Goal: Task Accomplishment & Management: Manage account settings

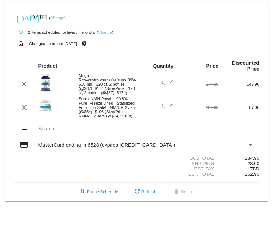
click at [105, 29] on div "autorenew 2 items scheduled for Every 4 months ( Change )" at bounding box center [137, 32] width 246 height 14
click at [105, 33] on link "Change" at bounding box center [105, 32] width 14 height 4
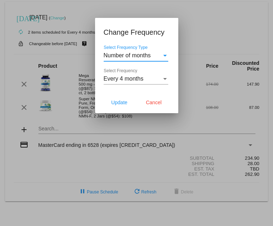
click at [138, 53] on span "Every 4 months" at bounding box center [124, 79] width 40 height 6
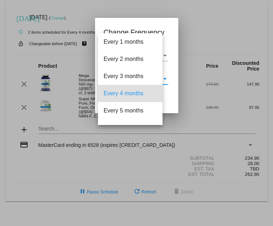
scroll to position [14, 0]
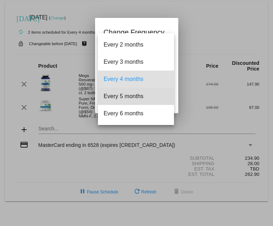
click at [137, 53] on span "Every 5 months" at bounding box center [136, 96] width 65 height 17
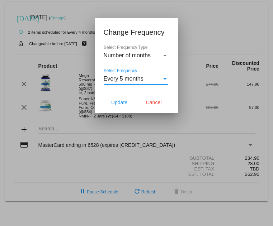
click at [117, 53] on span "Update" at bounding box center [119, 103] width 16 height 6
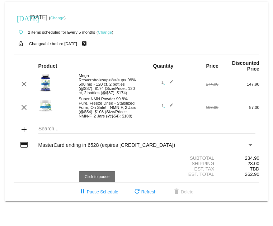
click at [89, 195] on span "pause Pause Schedule" at bounding box center [98, 192] width 40 height 5
